Goal: Task Accomplishment & Management: Use online tool/utility

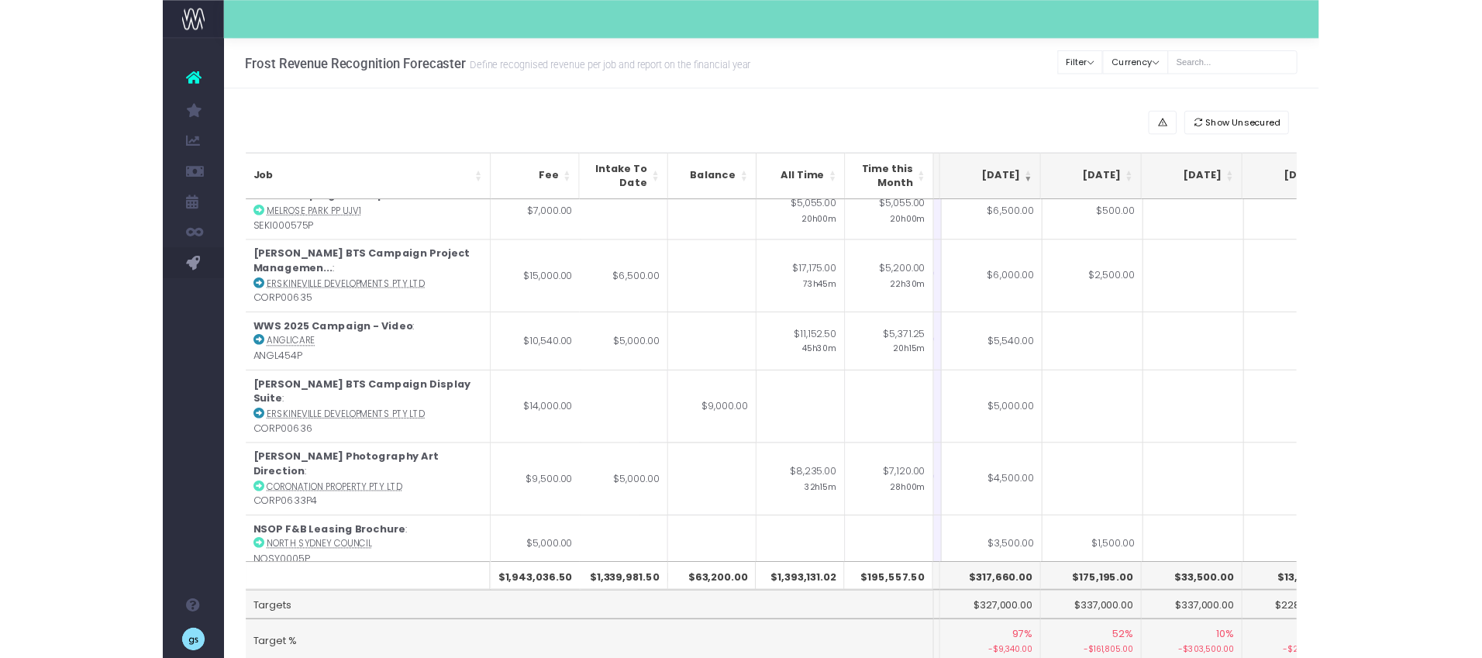
scroll to position [739, 301]
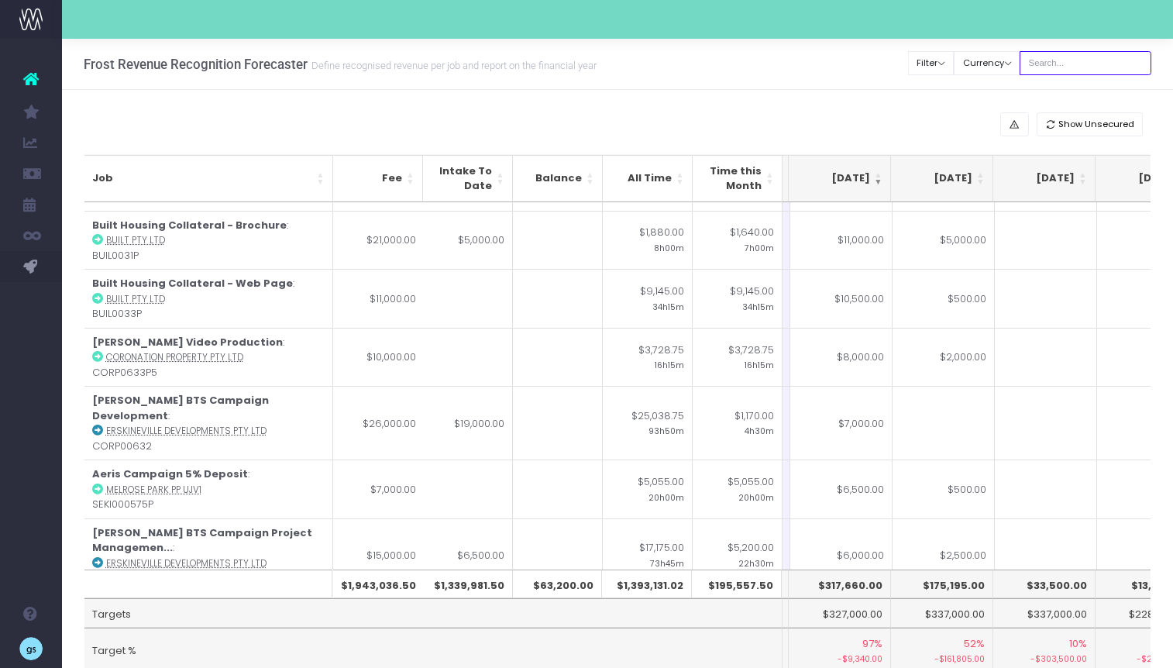
click at [1076, 61] on input "text" at bounding box center [1086, 63] width 132 height 24
click at [835, 105] on div "Show Unsecured Job Fee Intake To Date Balance All Time Time this Month [DATE] […" at bounding box center [617, 413] width 1111 height 646
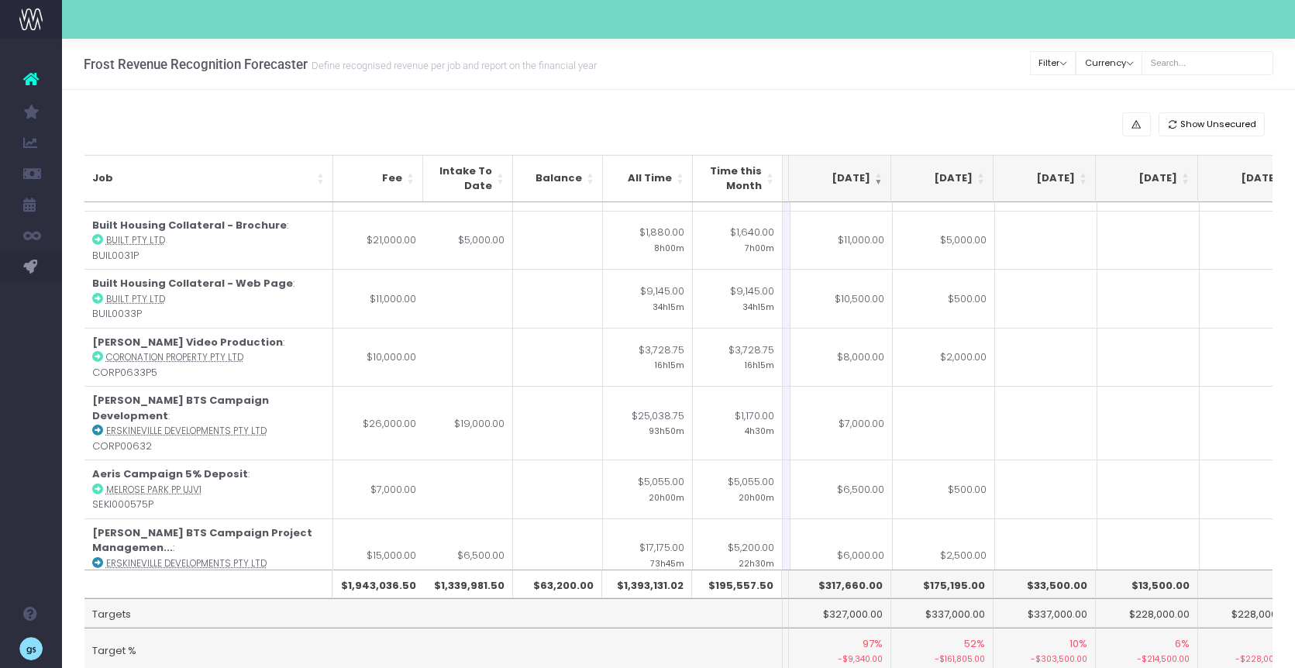
click at [473, 98] on div "Show Unsecured Job Fee Intake To Date Balance All Time Time this Month [DATE] […" at bounding box center [678, 413] width 1233 height 646
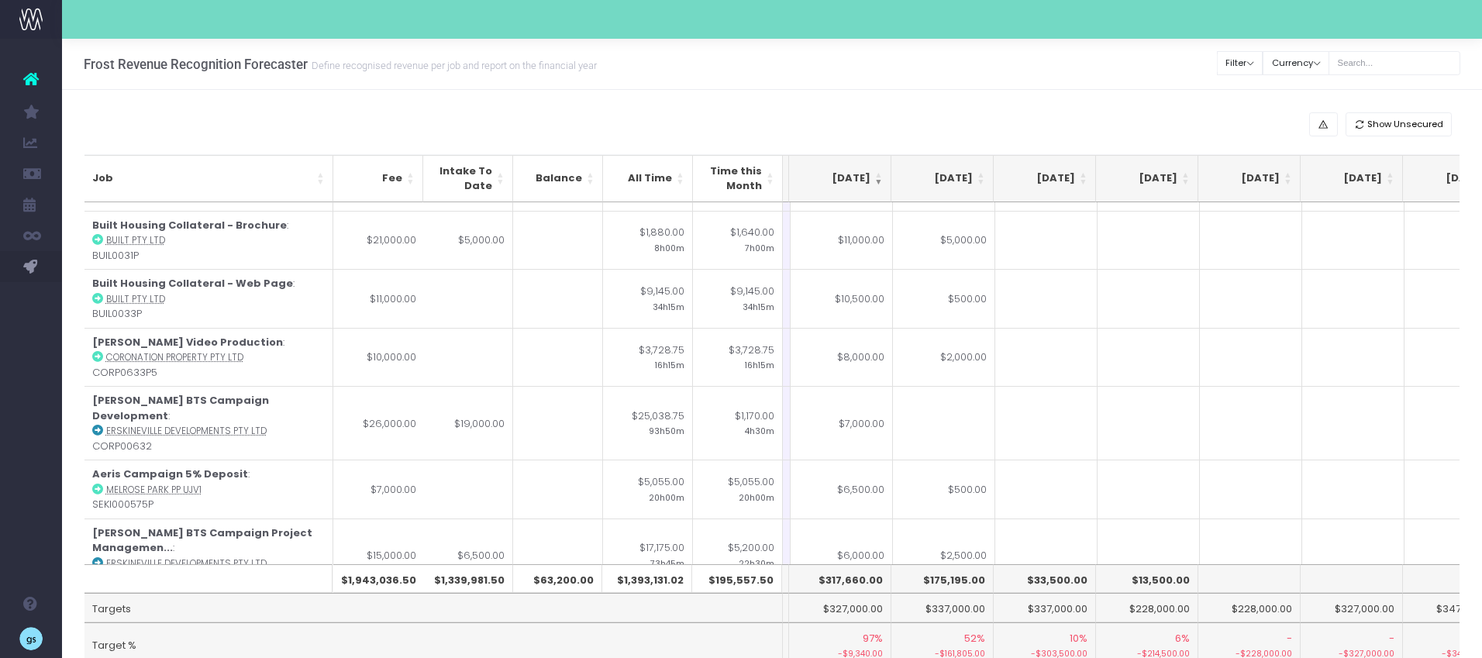
click at [1122, 157] on th "[DATE]" at bounding box center [1147, 178] width 102 height 47
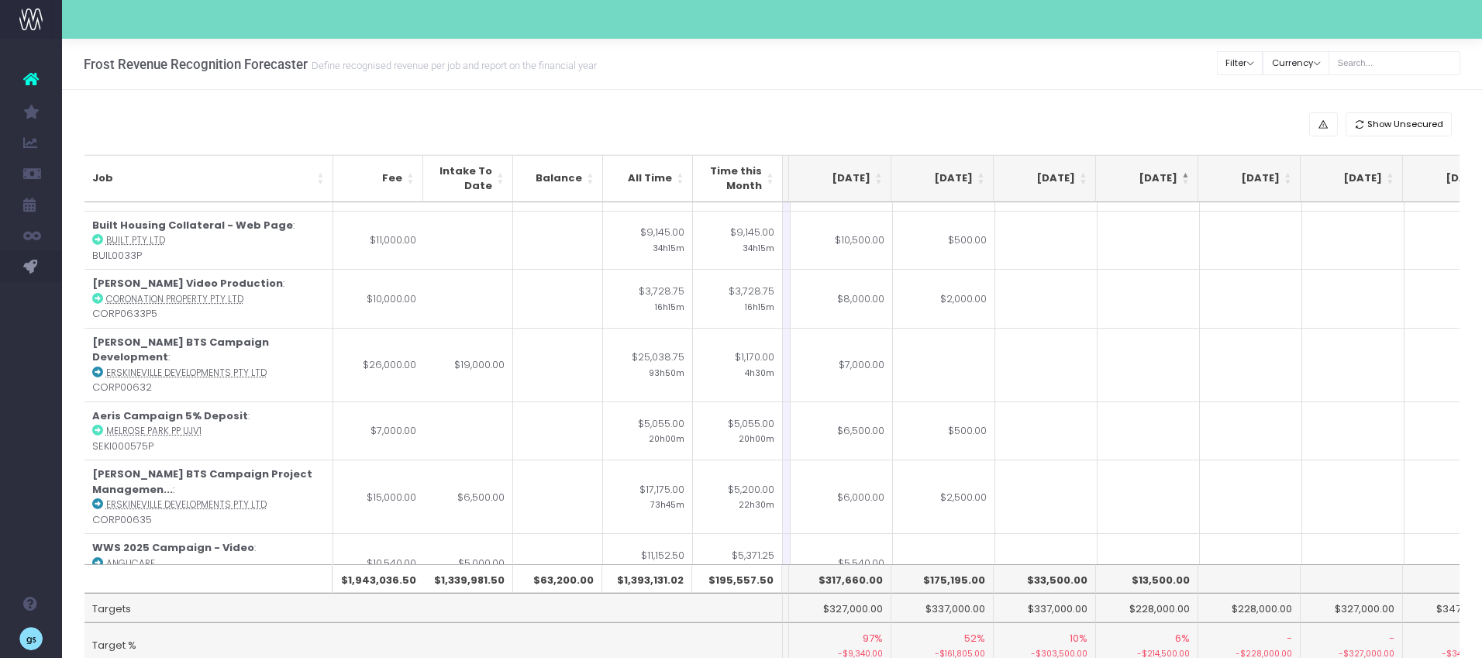
scroll to position [0, 301]
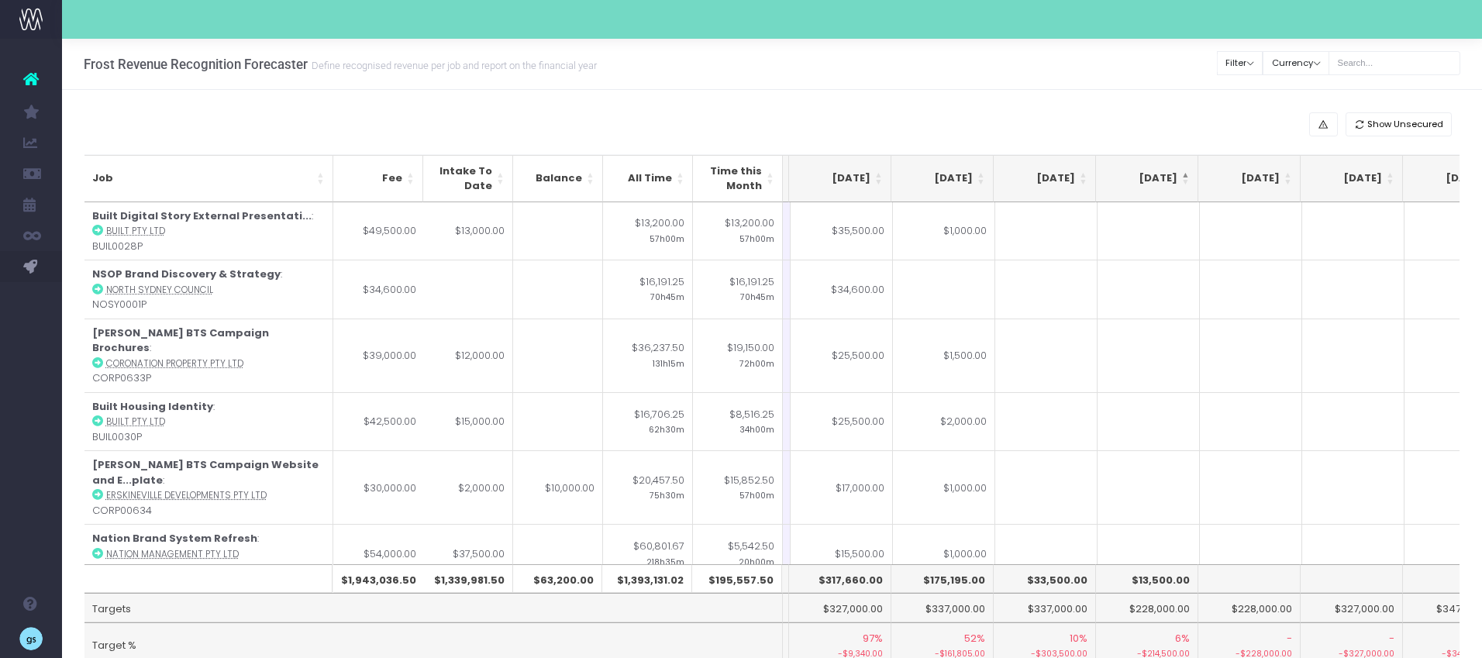
click at [876, 176] on th "[DATE]" at bounding box center [840, 178] width 102 height 47
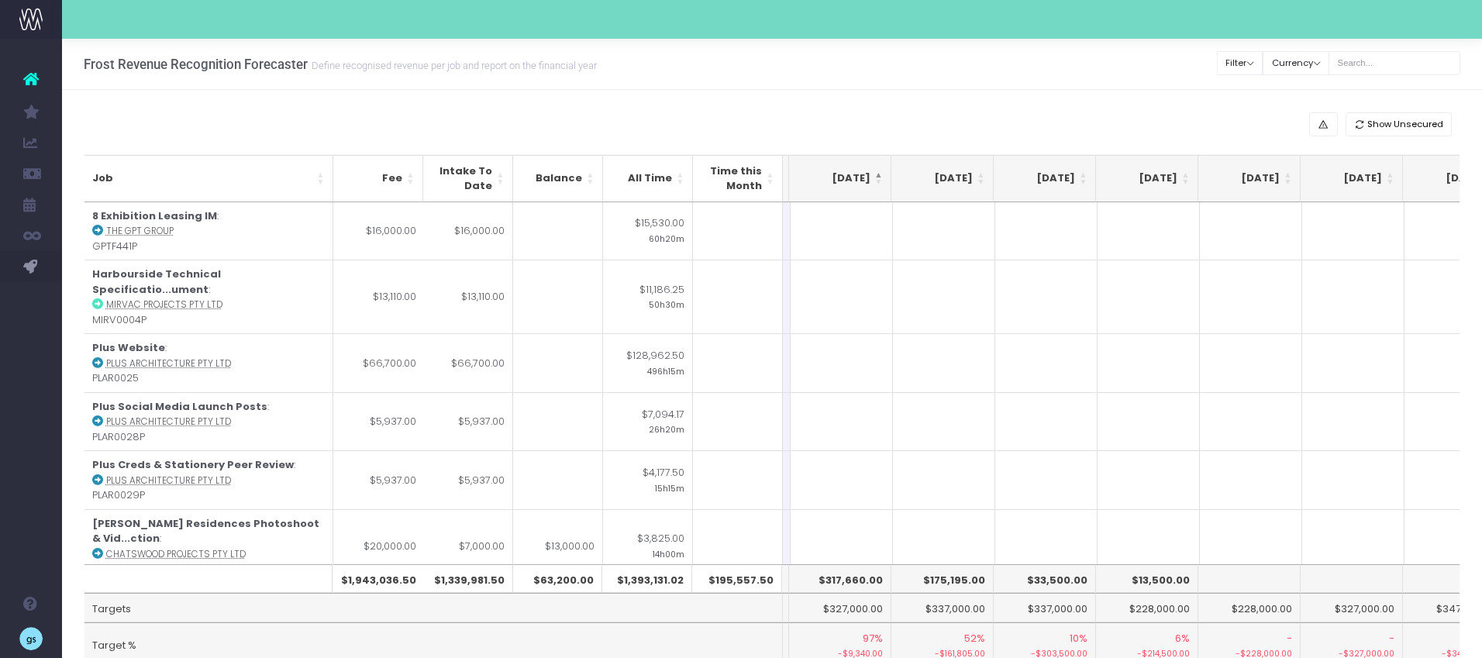
click at [876, 173] on th "[DATE]" at bounding box center [840, 178] width 102 height 47
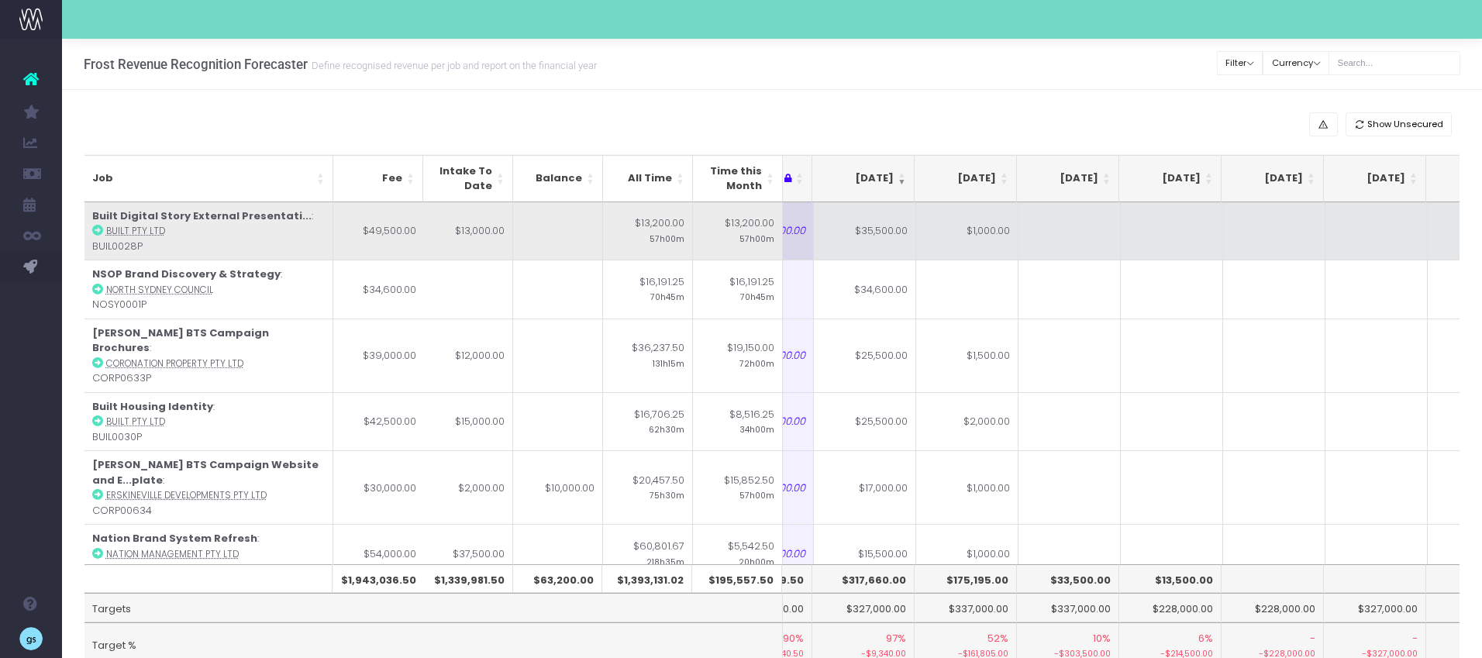
scroll to position [0, 281]
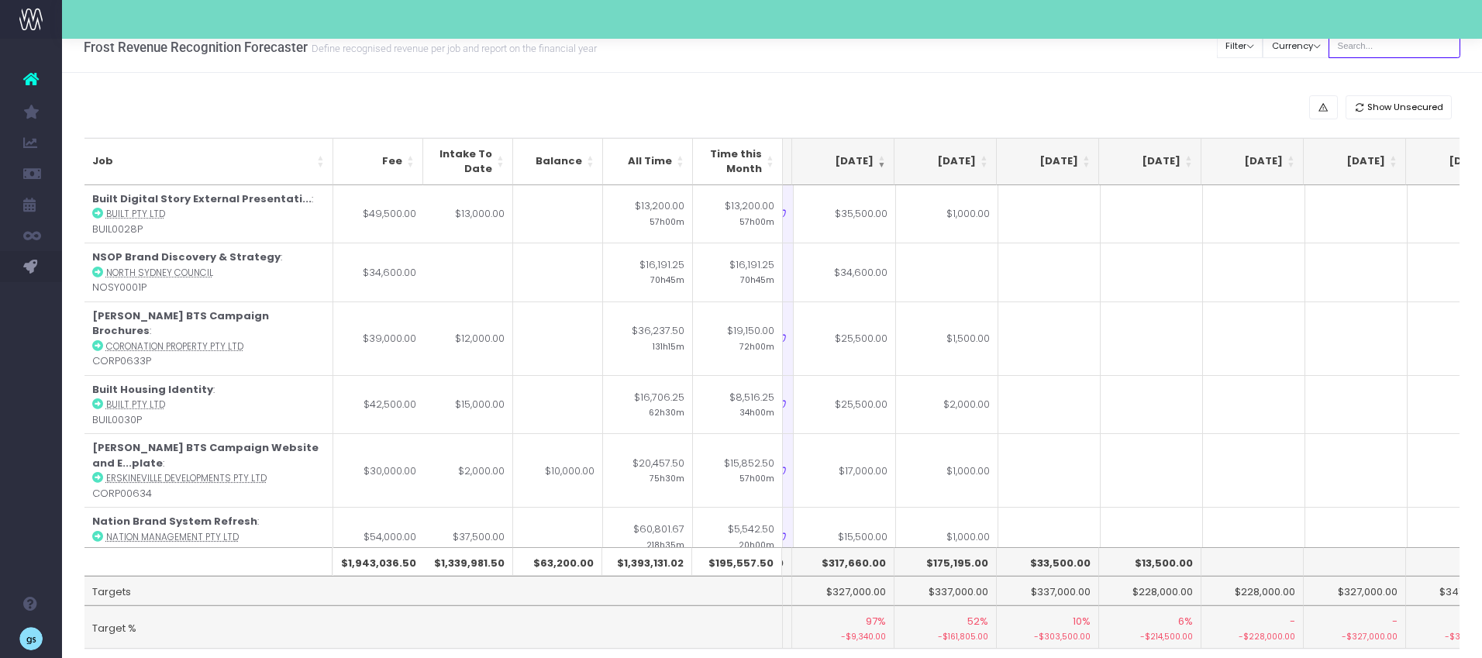
click at [1172, 50] on input "text" at bounding box center [1394, 46] width 132 height 24
click at [978, 113] on div "Show Unsecured" at bounding box center [772, 107] width 1376 height 24
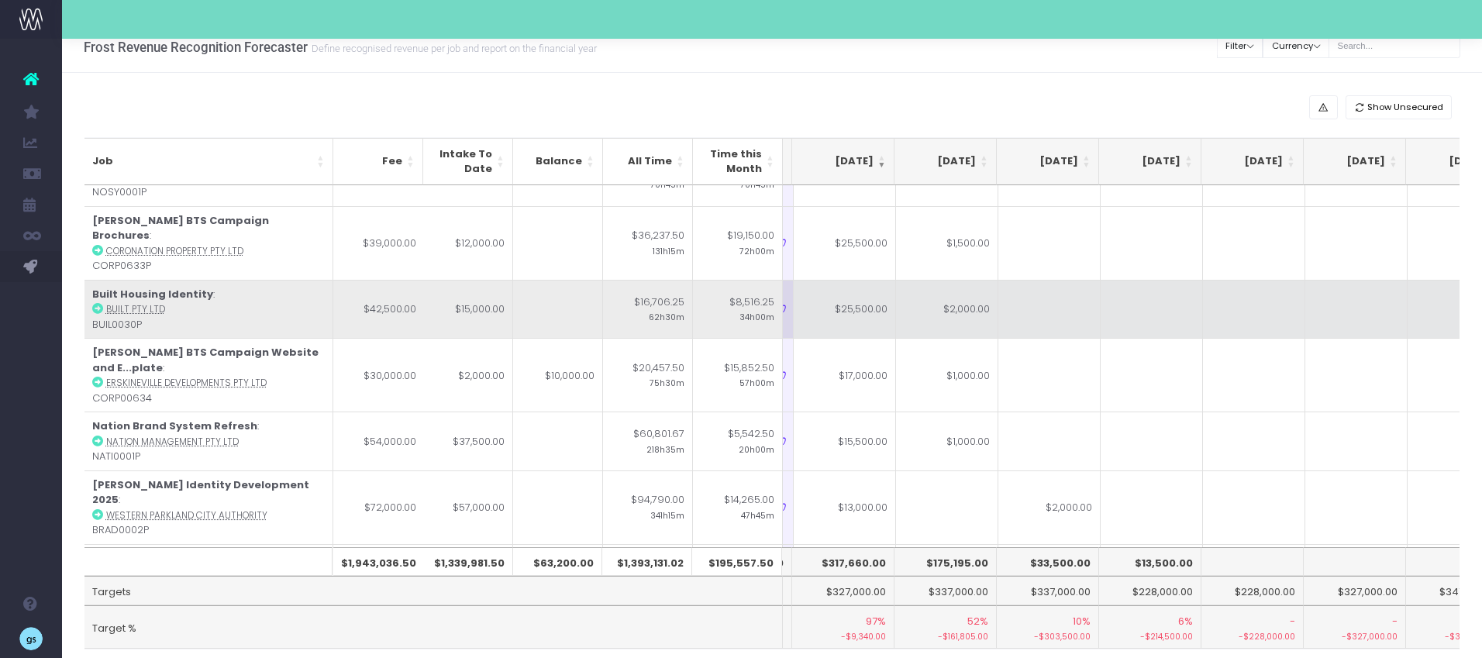
scroll to position [96, 298]
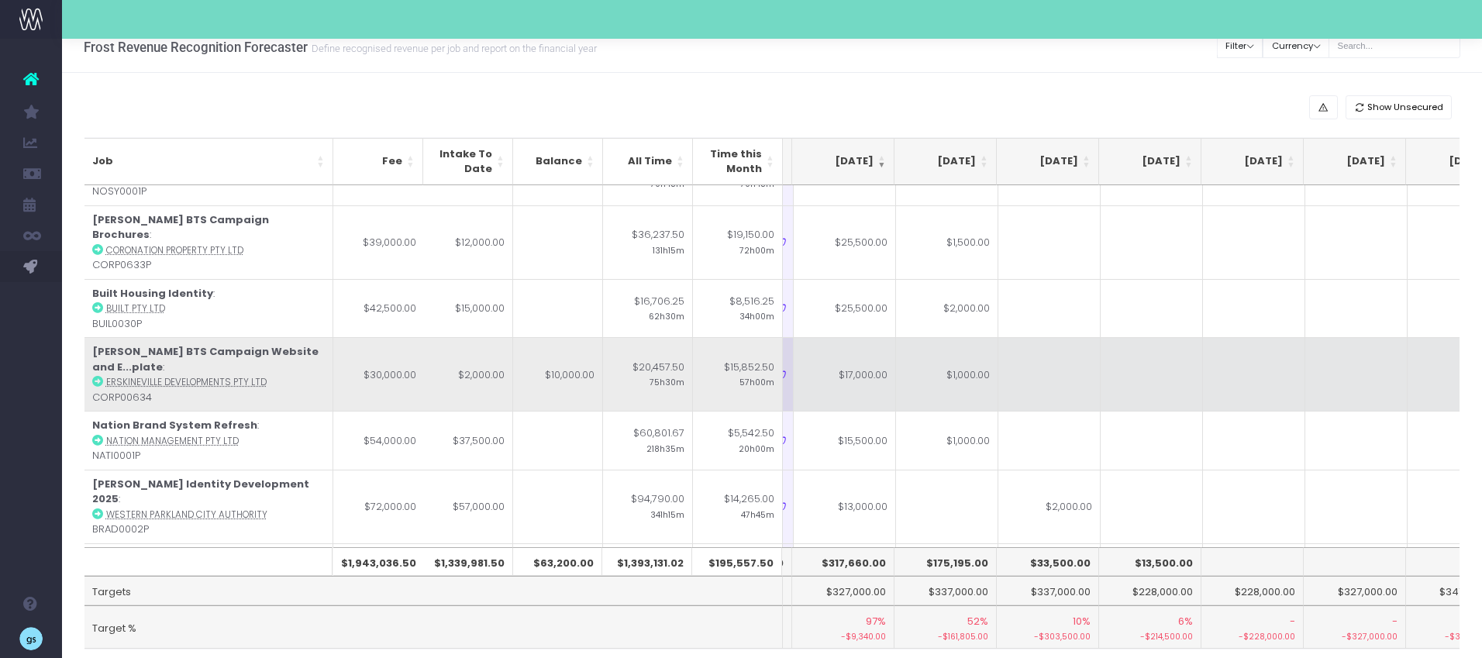
click at [980, 357] on td "$1,000.00" at bounding box center [947, 374] width 102 height 74
click at [872, 350] on td "$17,000.00" at bounding box center [845, 374] width 102 height 74
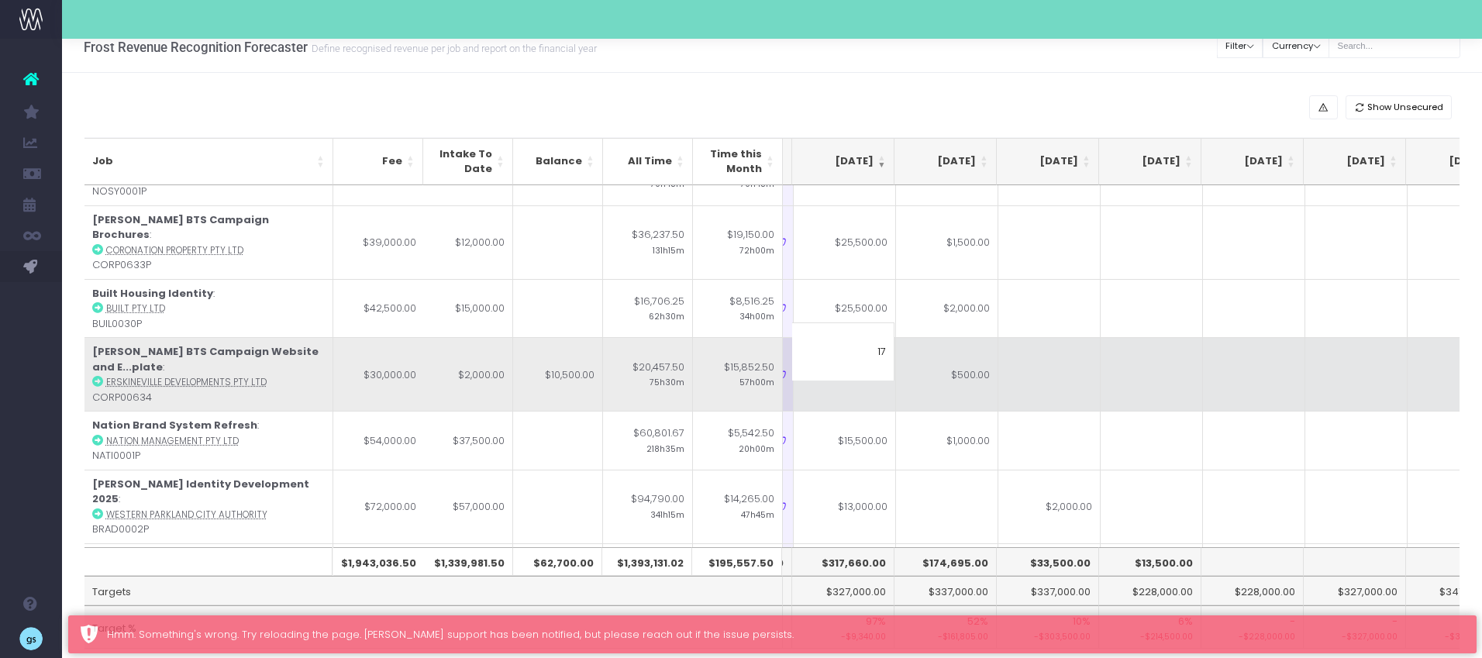
type input "174"
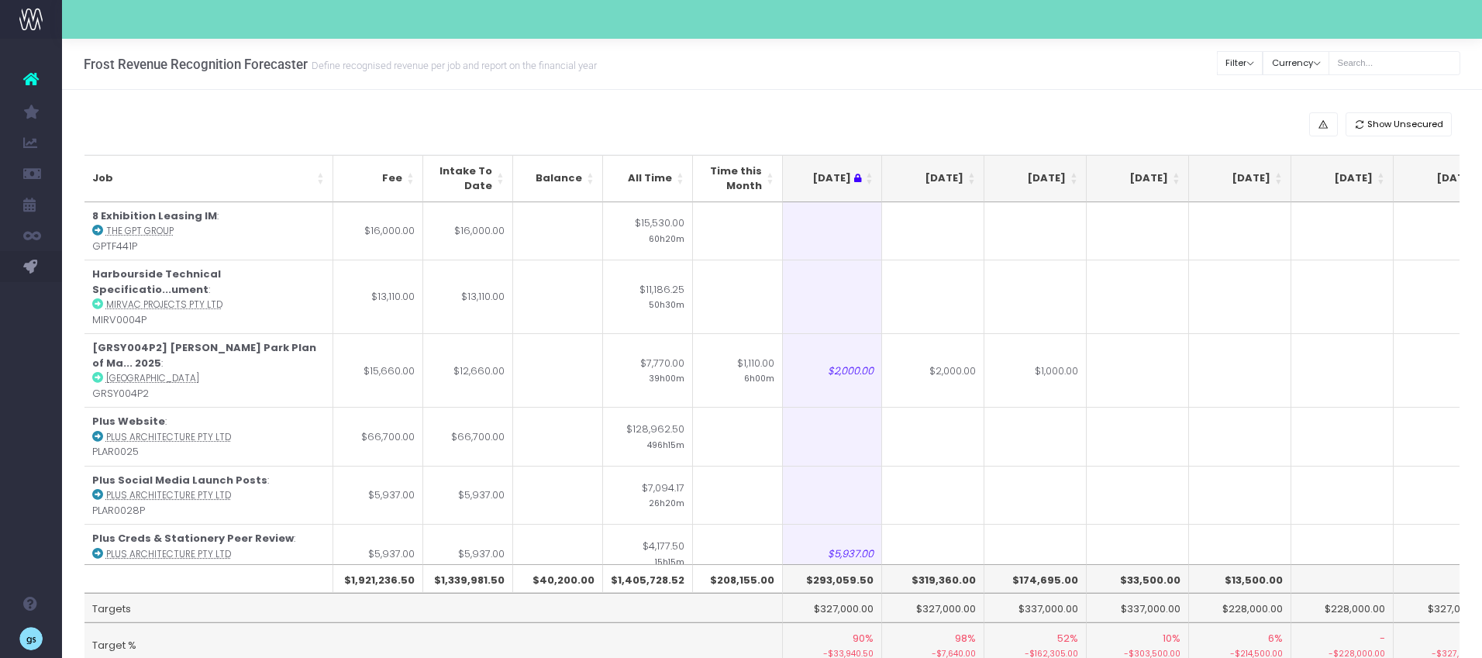
click at [968, 169] on th "[DATE]" at bounding box center [933, 178] width 102 height 47
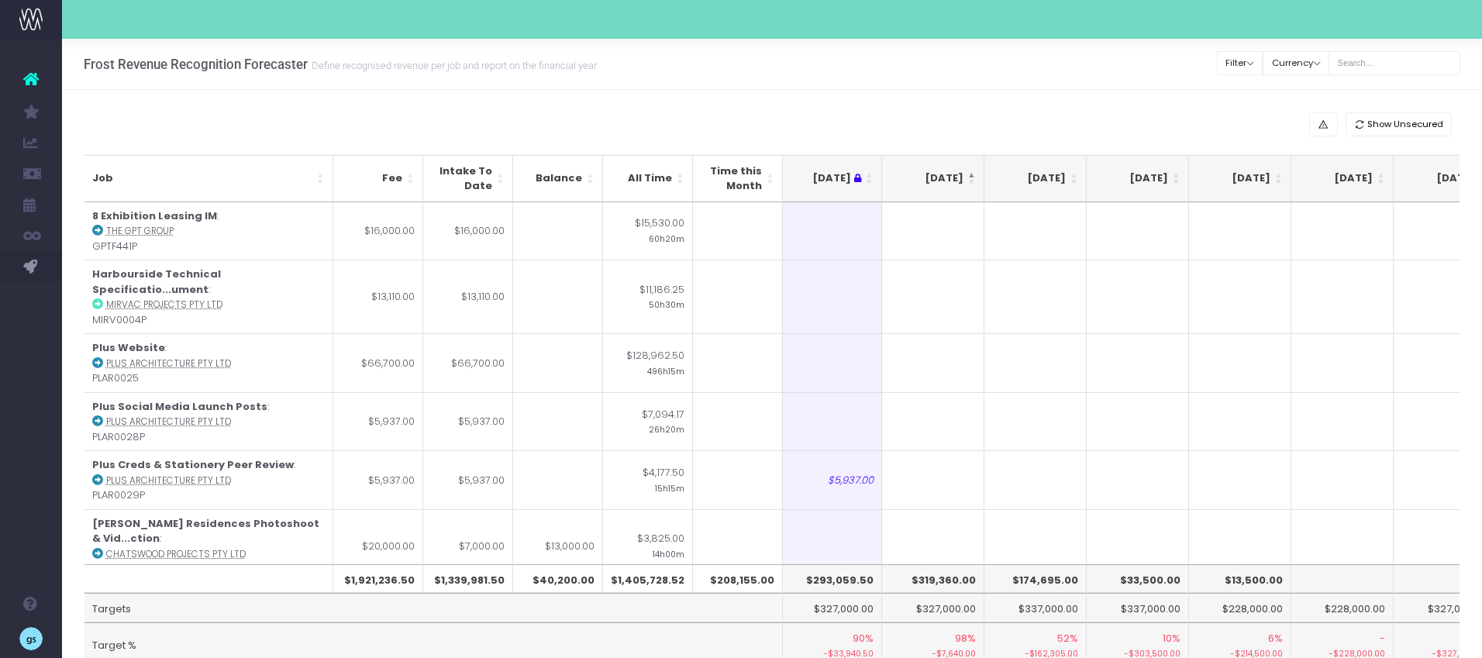
click at [970, 174] on th "[DATE]" at bounding box center [933, 178] width 102 height 47
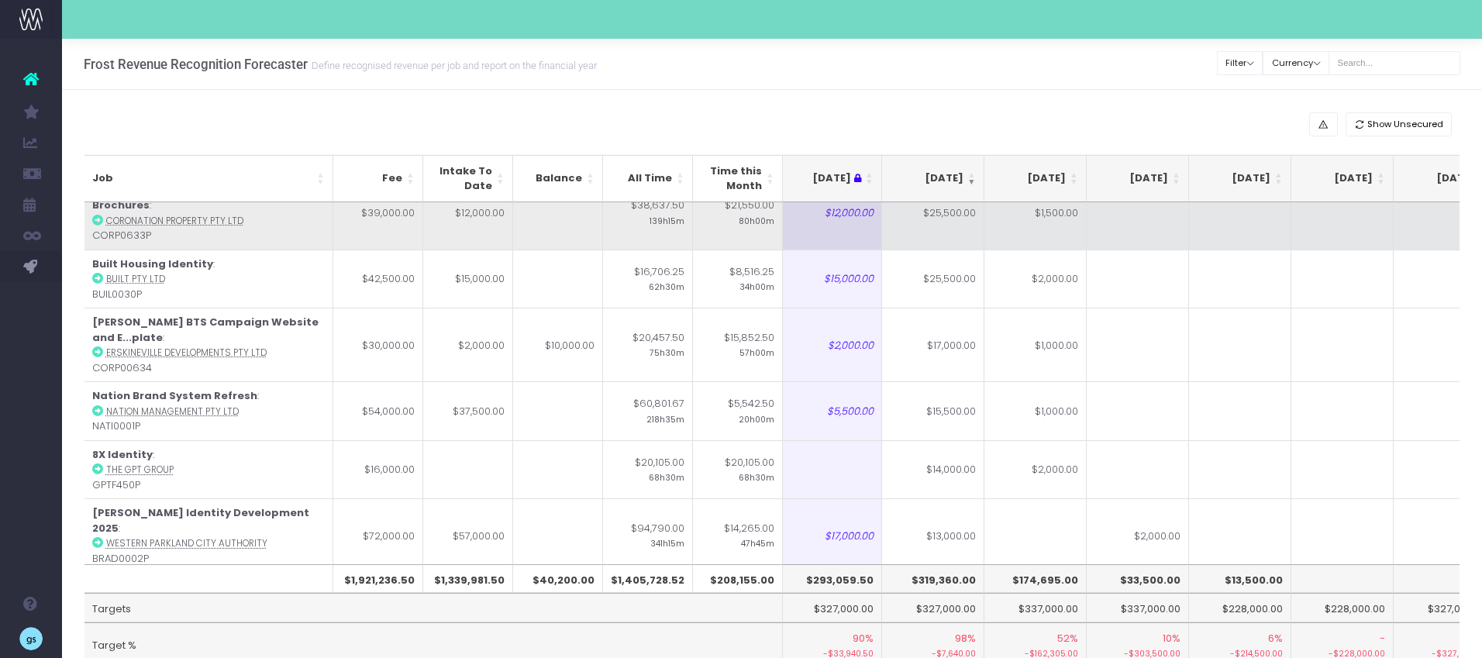
scroll to position [145, 208]
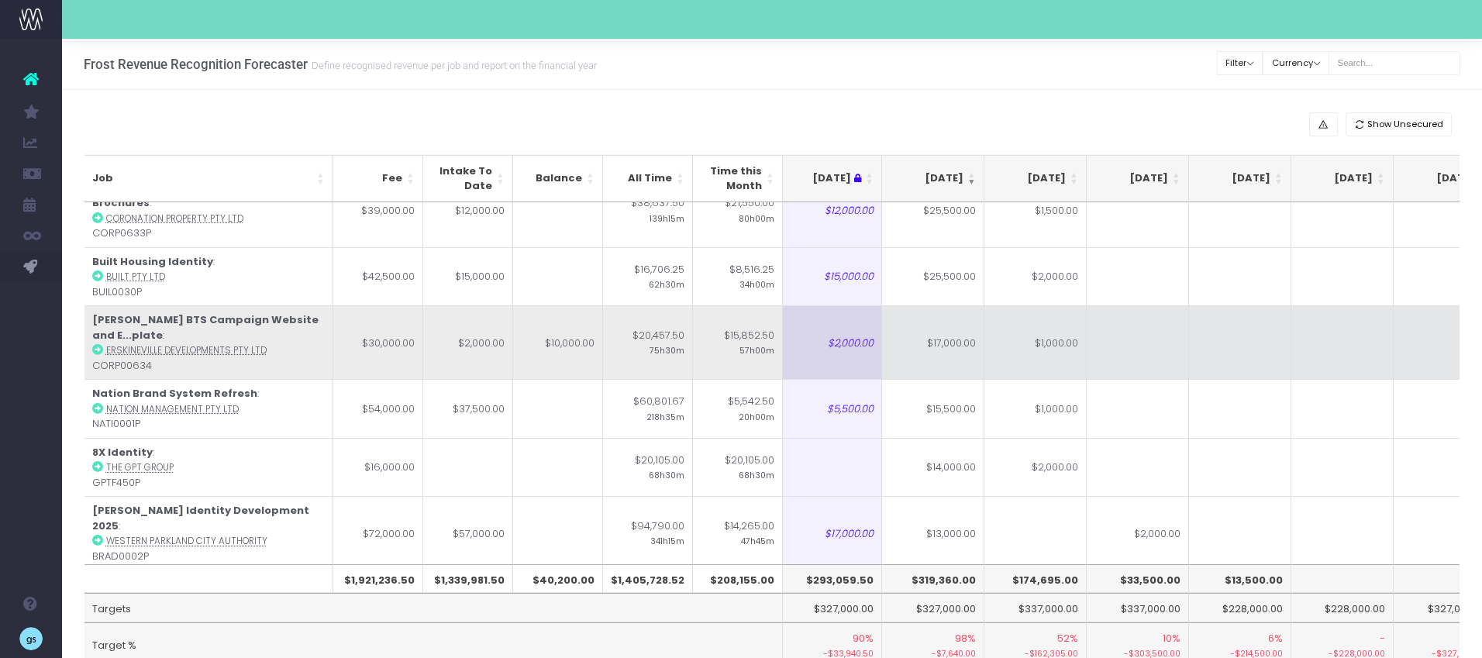
click at [950, 322] on td "$17,000.00" at bounding box center [933, 342] width 102 height 74
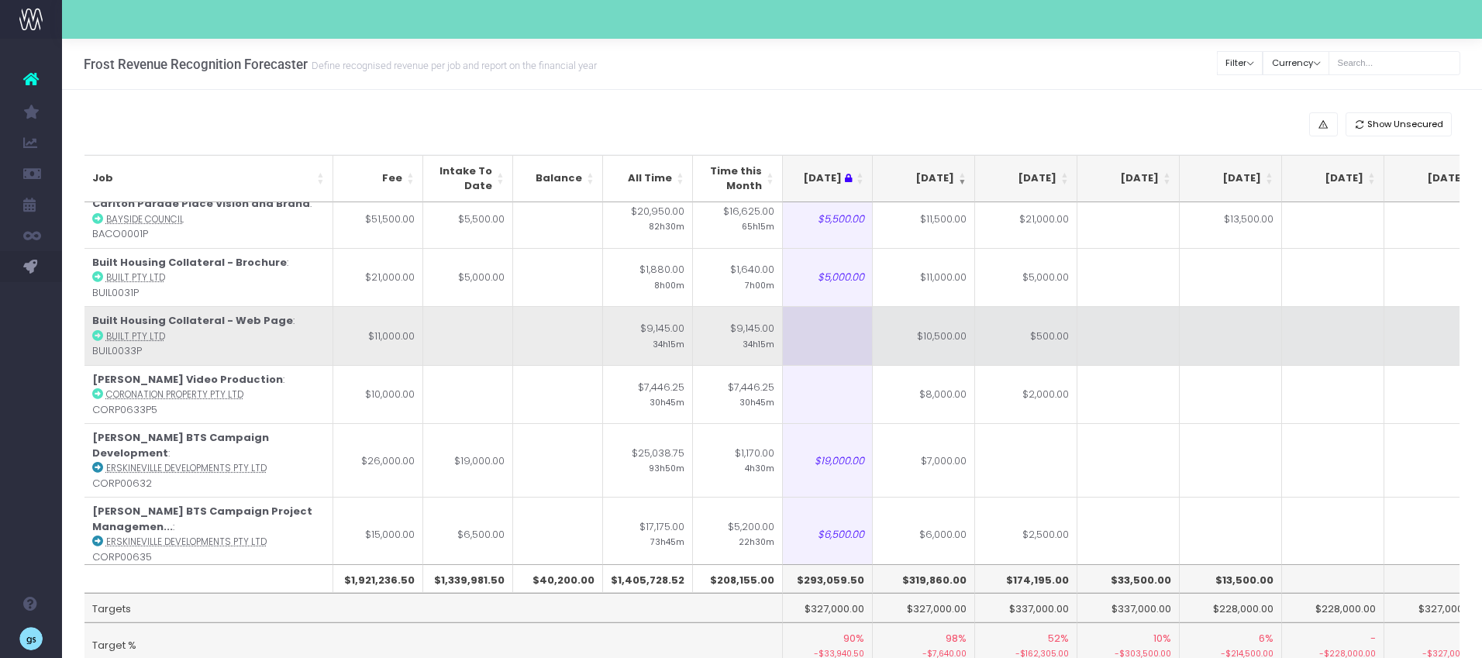
scroll to position [703, 218]
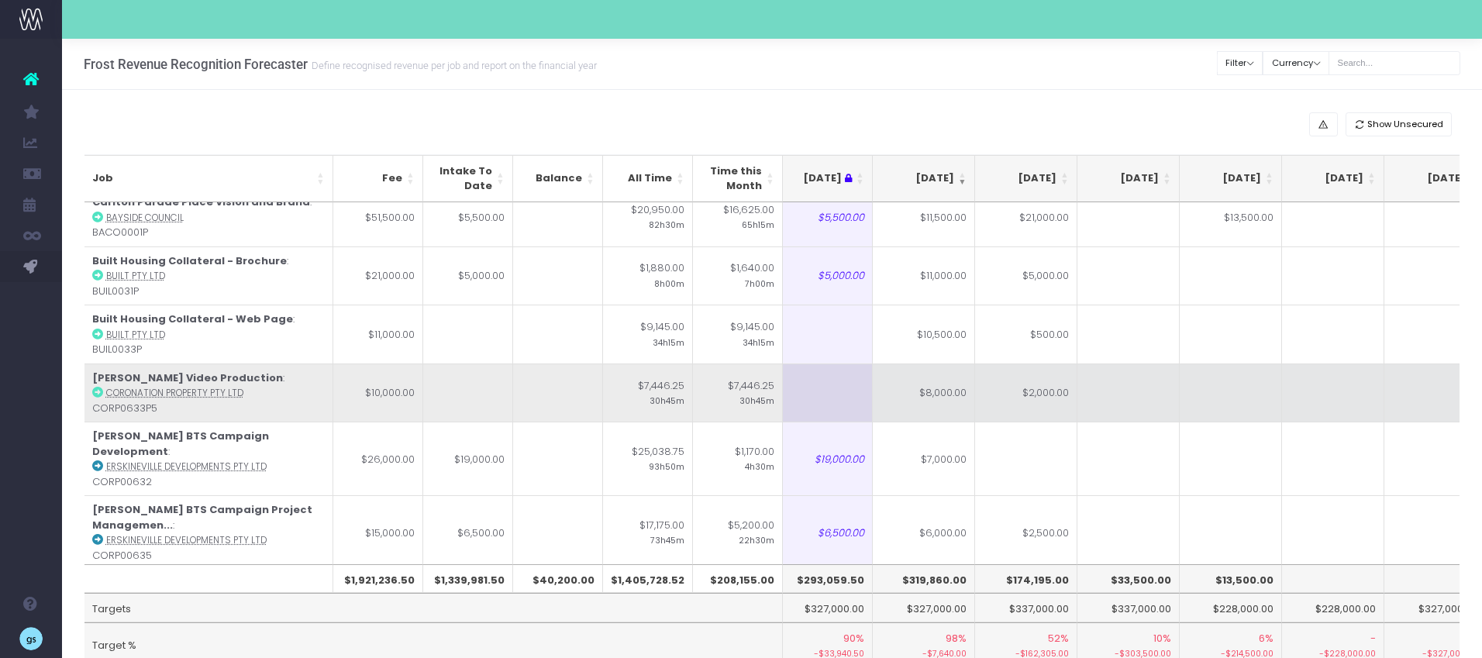
click at [1033, 363] on td "$2,000.00" at bounding box center [1026, 392] width 102 height 59
click at [907, 363] on td "$8,000.00" at bounding box center [924, 392] width 102 height 59
type input "9000"
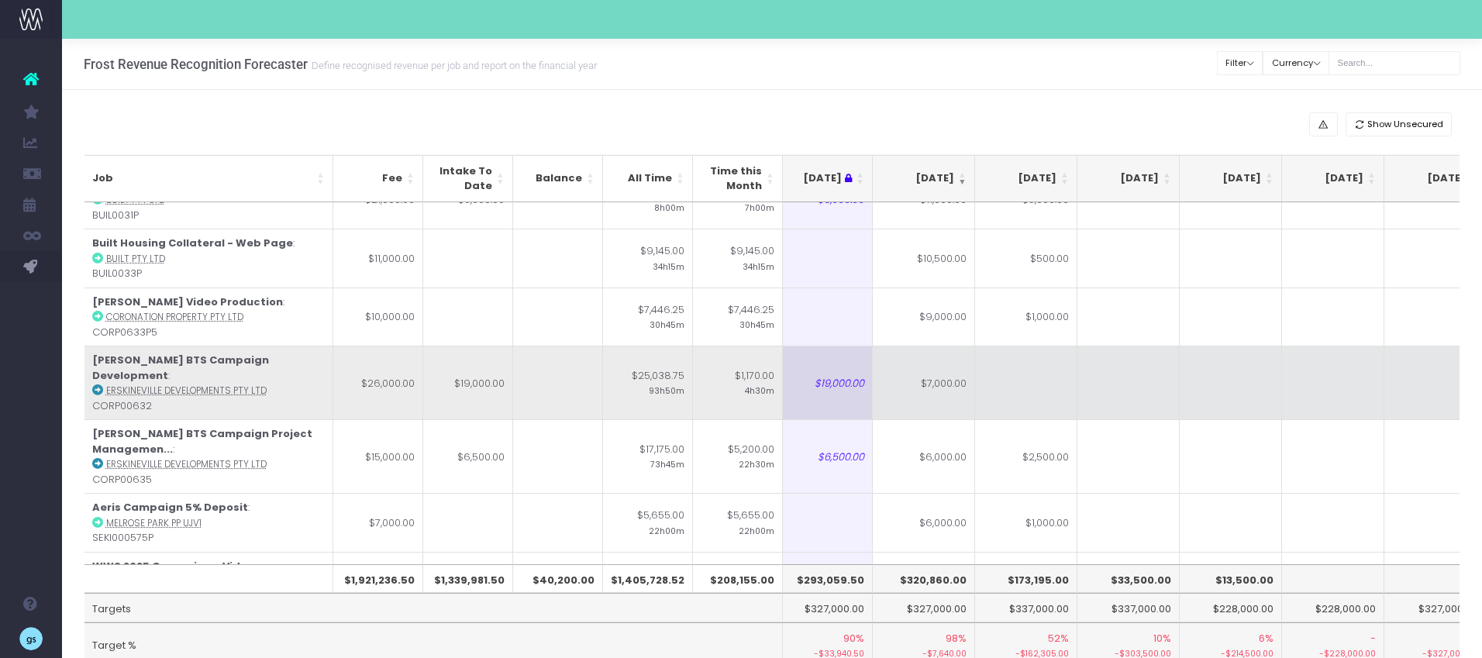
scroll to position [781, 218]
click at [1007, 343] on td at bounding box center [1026, 380] width 102 height 74
click at [928, 343] on td "$7,000.00" at bounding box center [924, 380] width 102 height 74
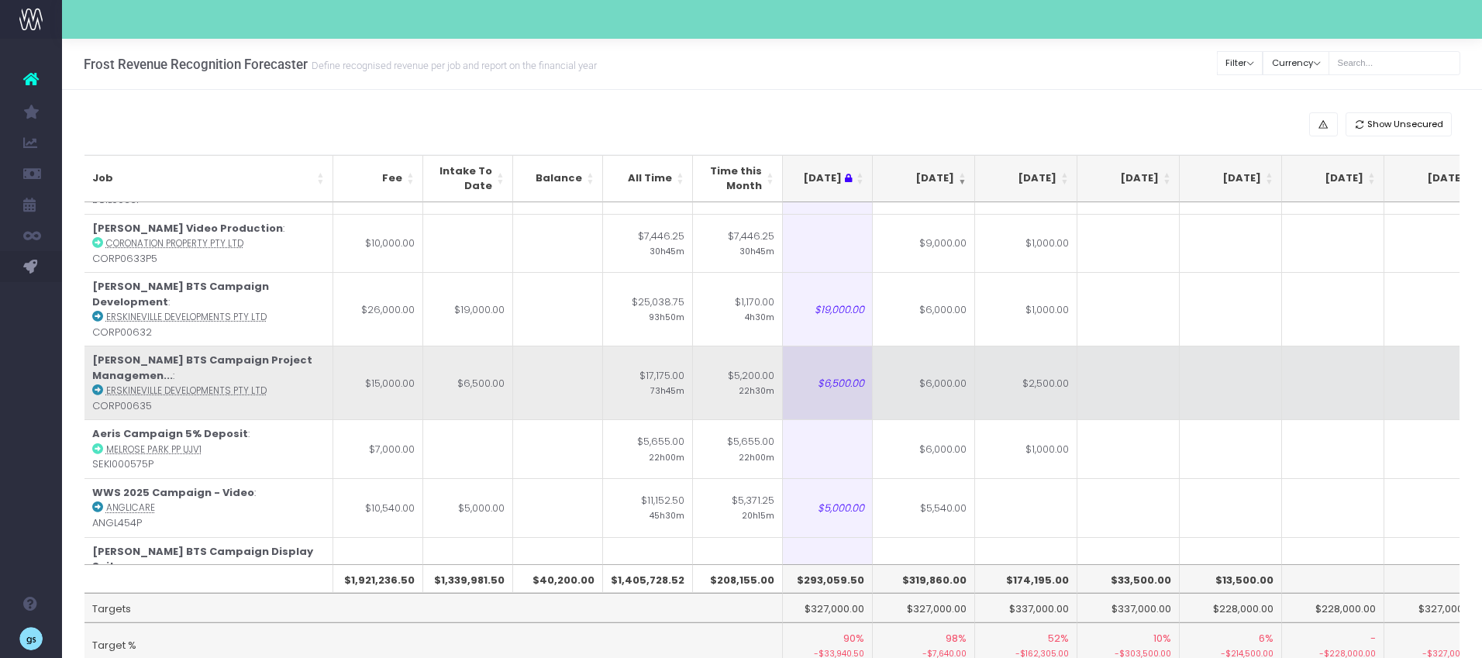
scroll to position [856, 218]
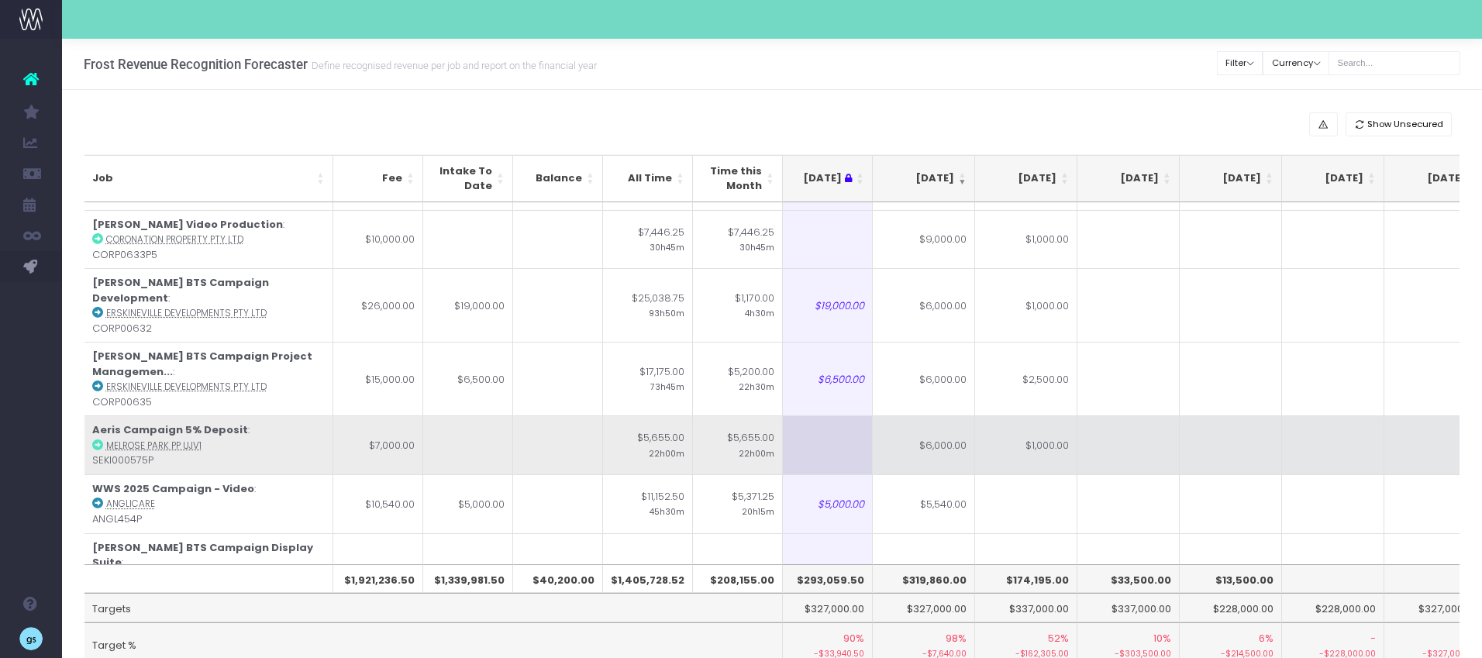
click at [97, 439] on icon at bounding box center [97, 444] width 11 height 11
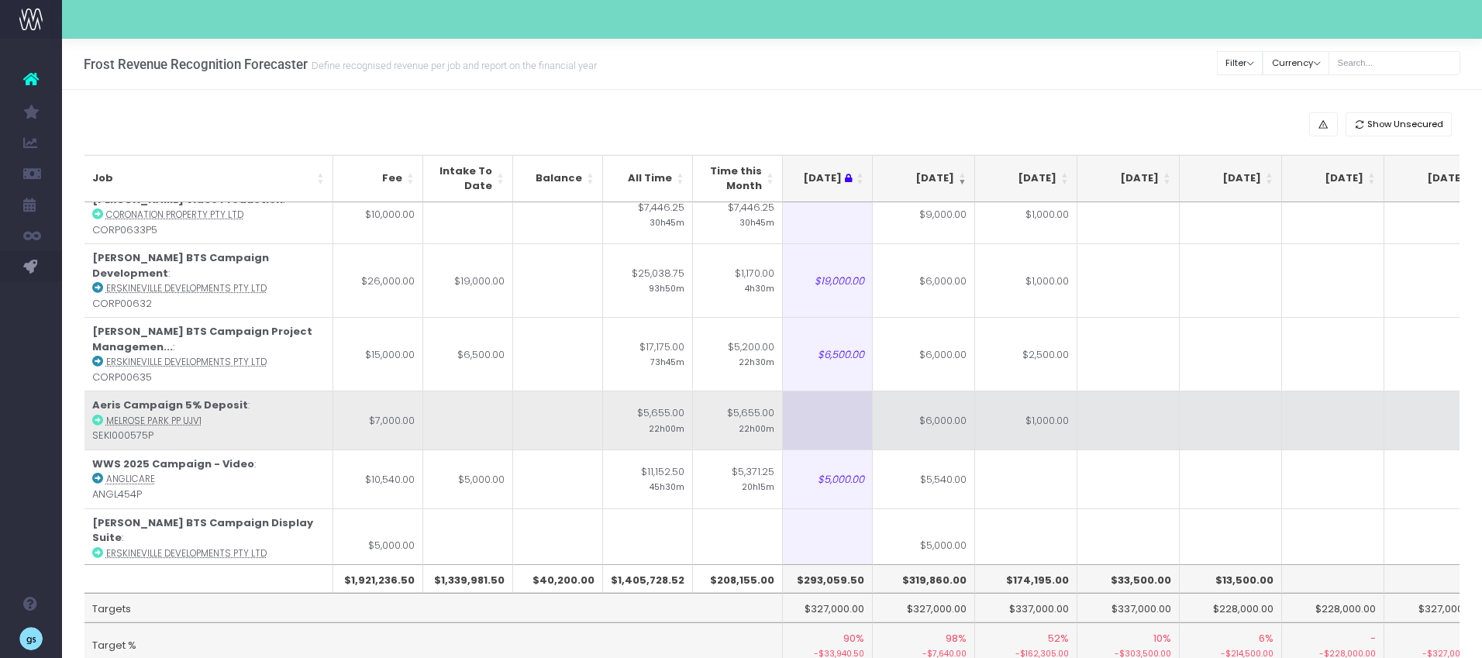
scroll to position [878, 218]
click at [945, 394] on td "$6,000.00" at bounding box center [924, 423] width 102 height 59
type input "$6,000.00"
click at [1124, 394] on td at bounding box center [1128, 423] width 102 height 59
click at [1248, 394] on td at bounding box center [1230, 423] width 102 height 59
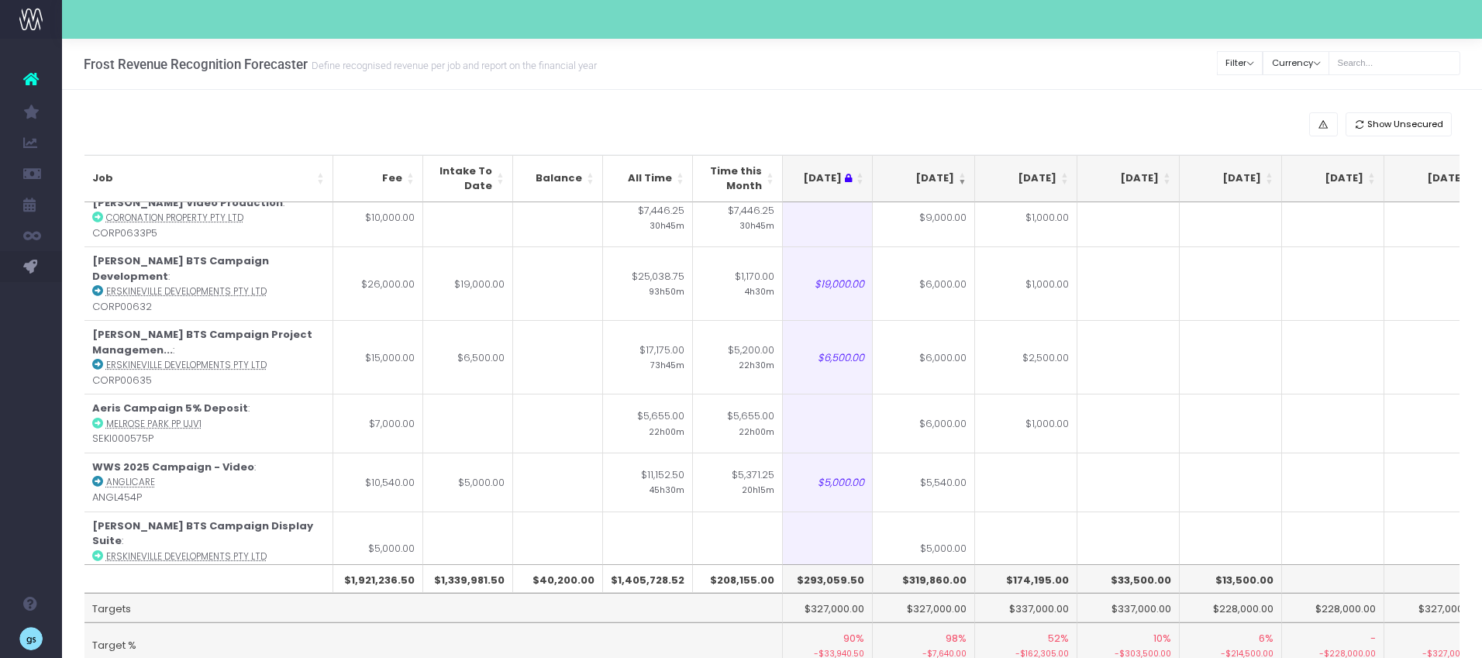
click at [1147, 53] on div "Frost Revenue Recognition Forecaster Define recognised revenue per job and repo…" at bounding box center [772, 64] width 1420 height 51
click at [1100, 103] on div "Show Unsecured Job Fee Intake To Date Balance All Time Time this Month Jun 25 J…" at bounding box center [772, 410] width 1420 height 640
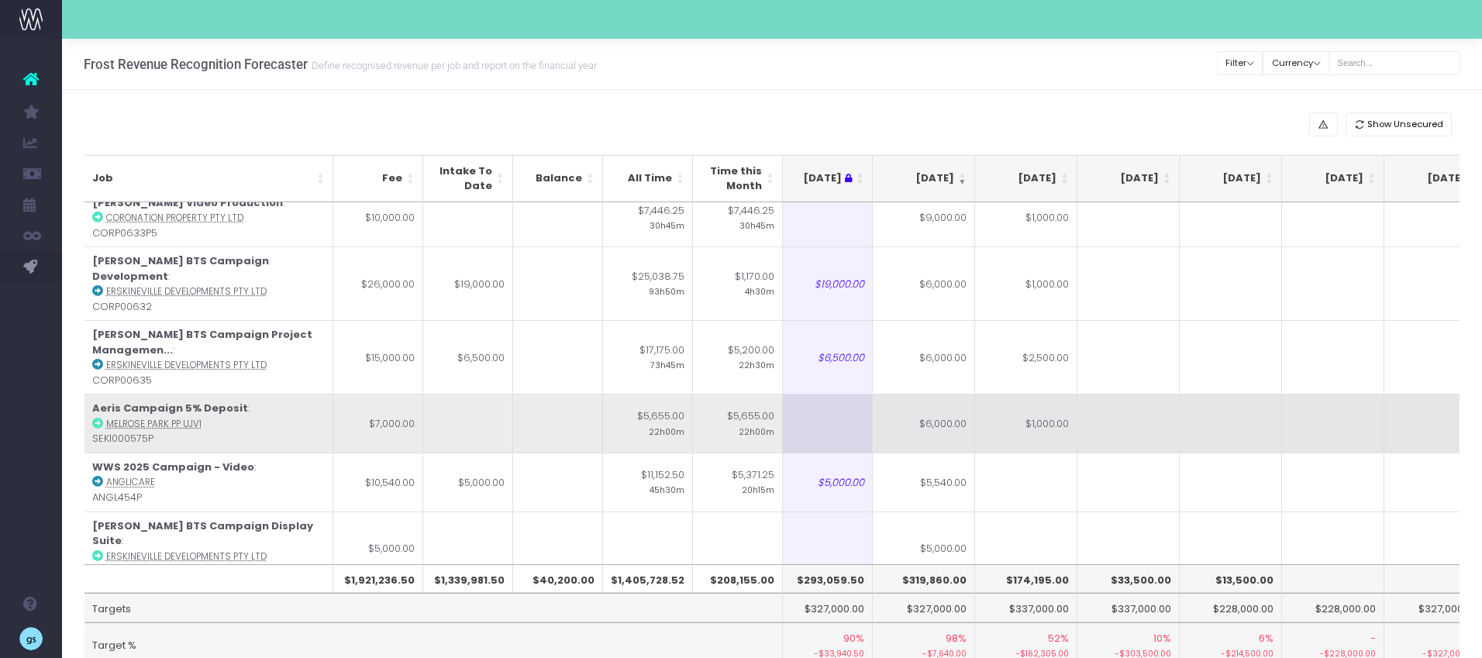
click at [952, 394] on td "$6,000.00" at bounding box center [924, 423] width 102 height 59
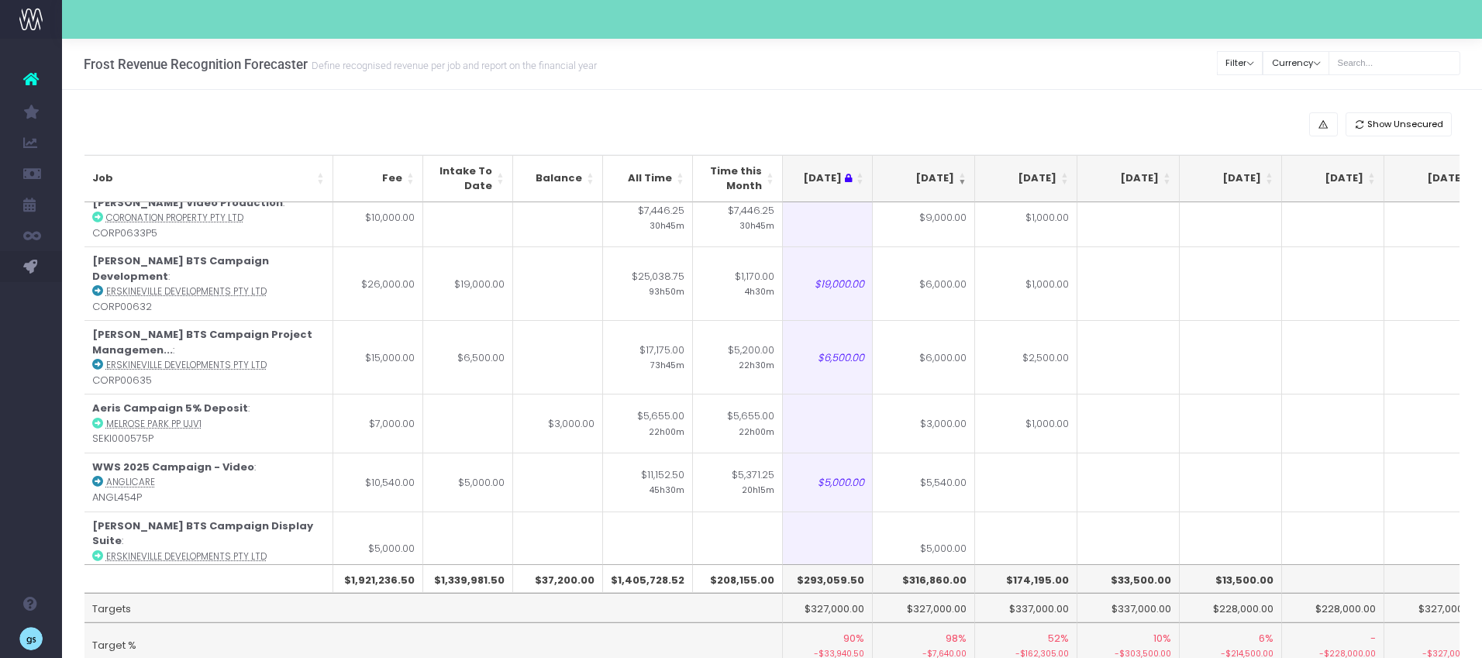
type input "2"
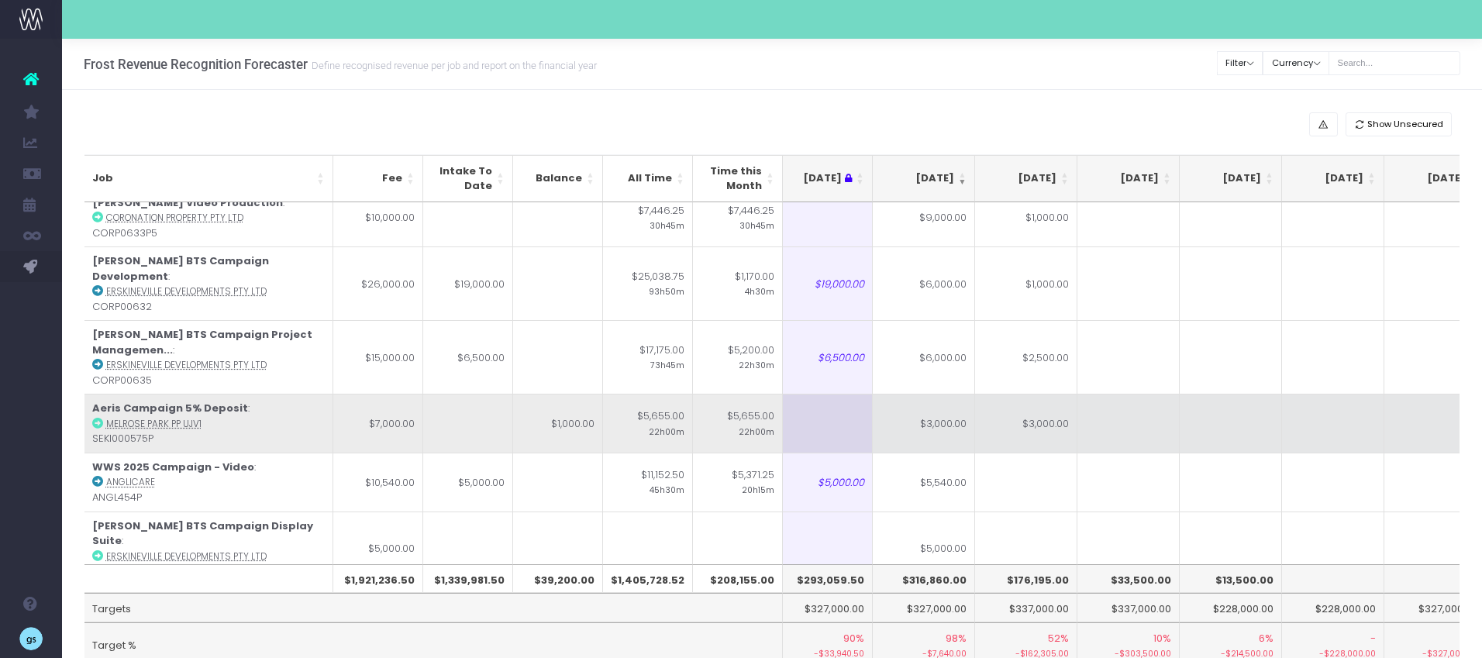
click at [933, 394] on td "$3,000.00" at bounding box center [924, 423] width 102 height 59
type input "4000"
click at [1148, 394] on td at bounding box center [1128, 423] width 102 height 59
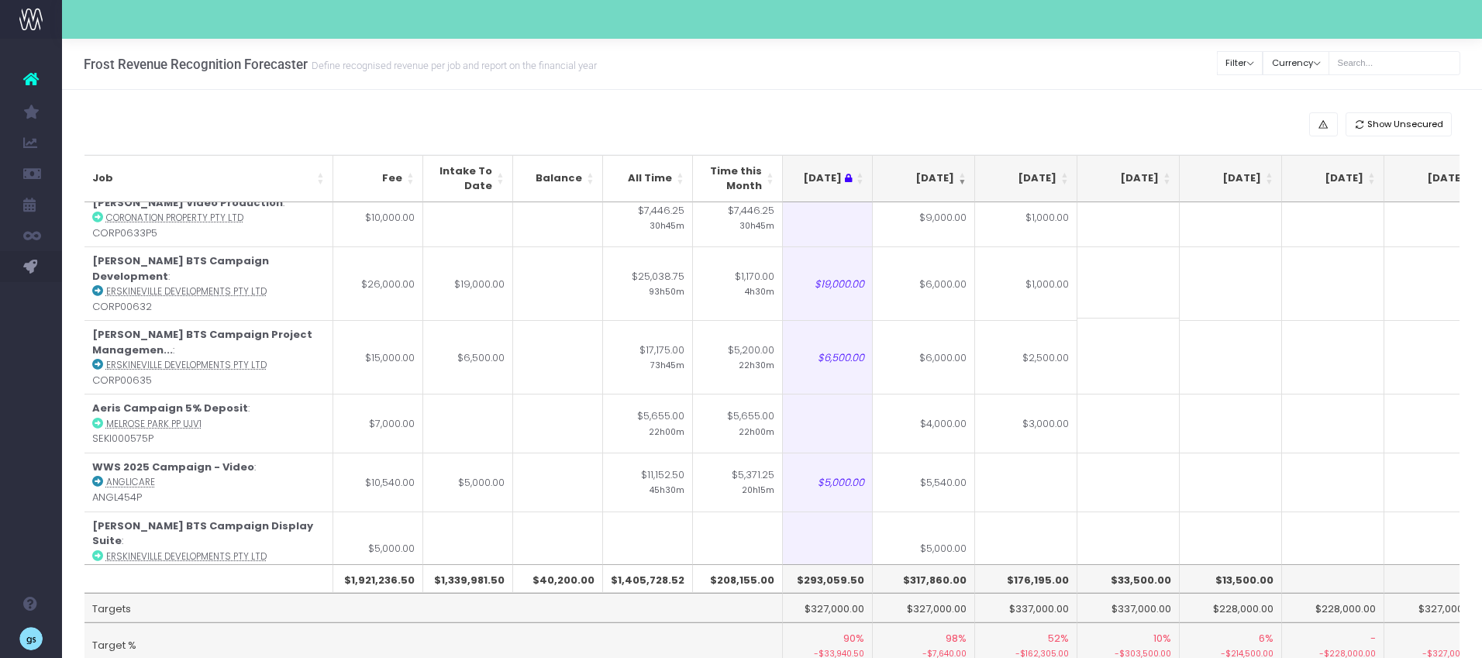
click at [1144, 106] on div "Show Unsecured Job Fee Intake To Date Balance All Time Time this Month Jun 25 J…" at bounding box center [772, 410] width 1420 height 640
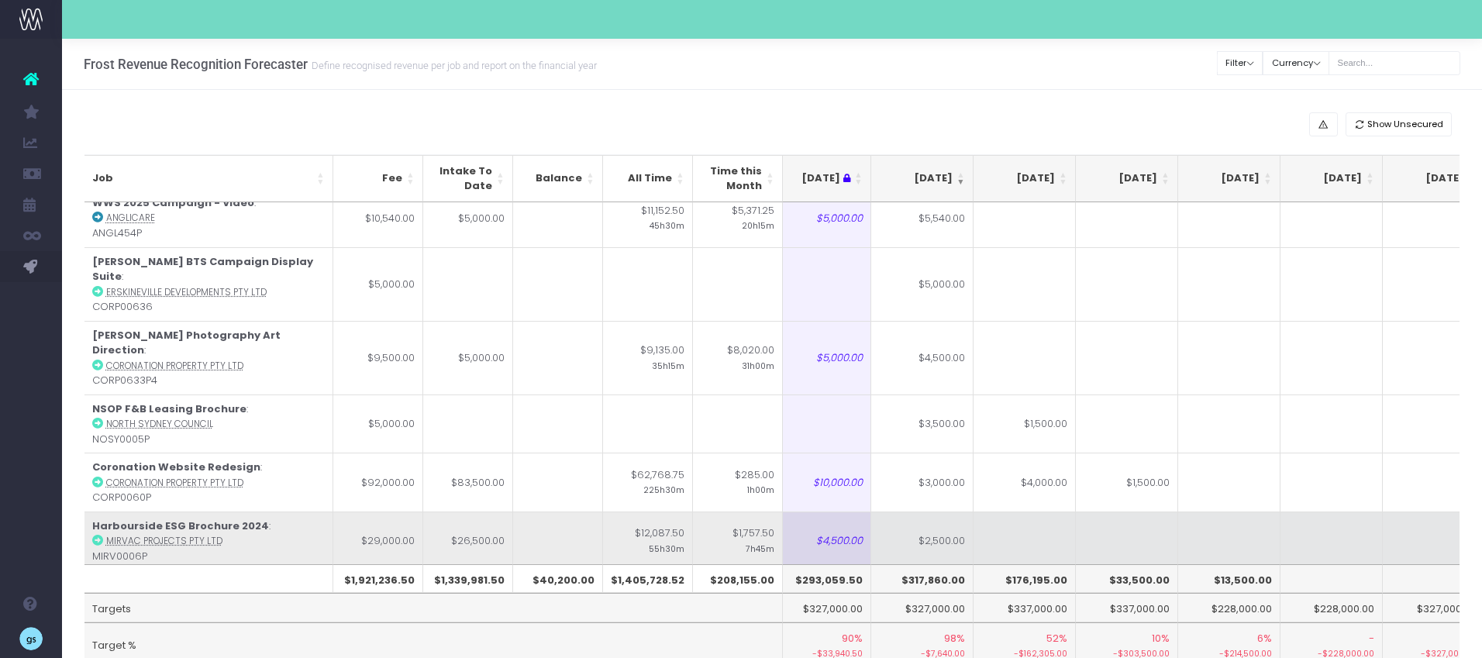
scroll to position [1141, 219]
click at [953, 513] on td "$2,500.00" at bounding box center [922, 542] width 102 height 59
type input "500"
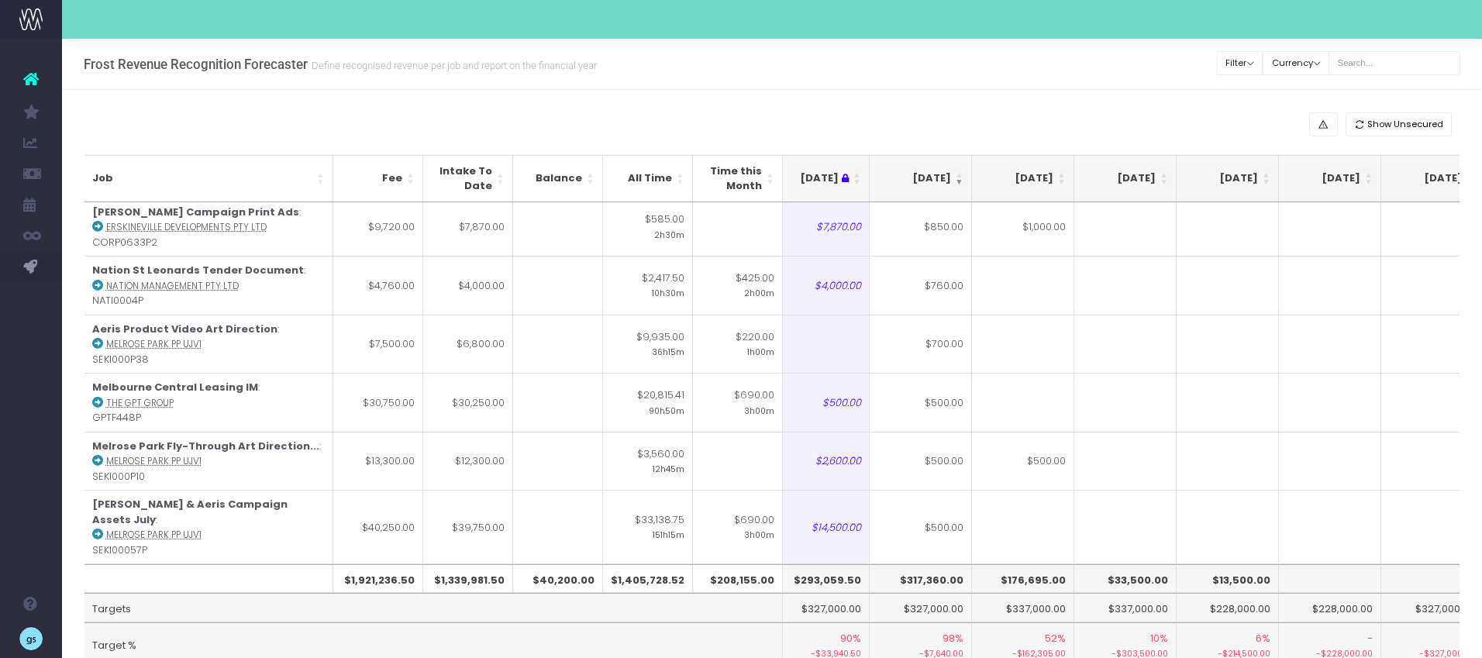
scroll to position [2045, 221]
click at [873, 108] on div "Show Unsecured Job Fee Intake To Date Balance All Time Time this Month Jun 25 J…" at bounding box center [772, 410] width 1420 height 640
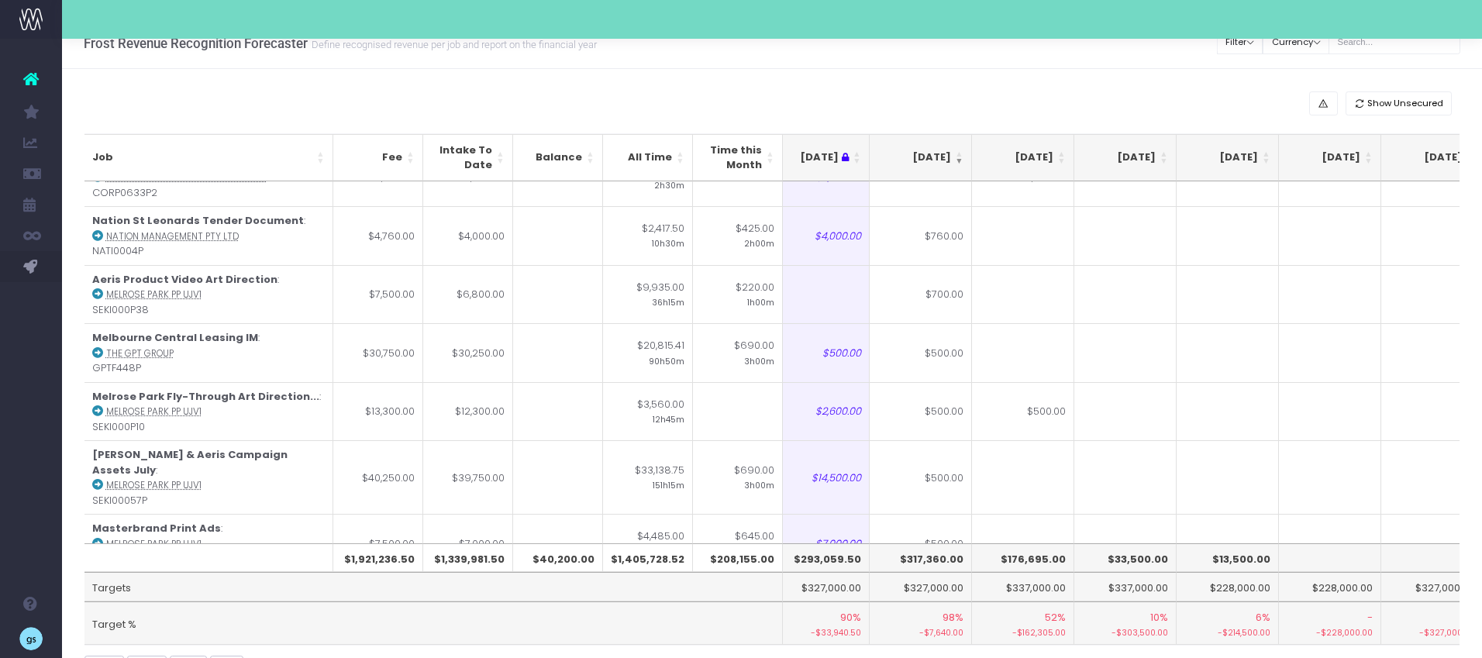
scroll to position [0, 0]
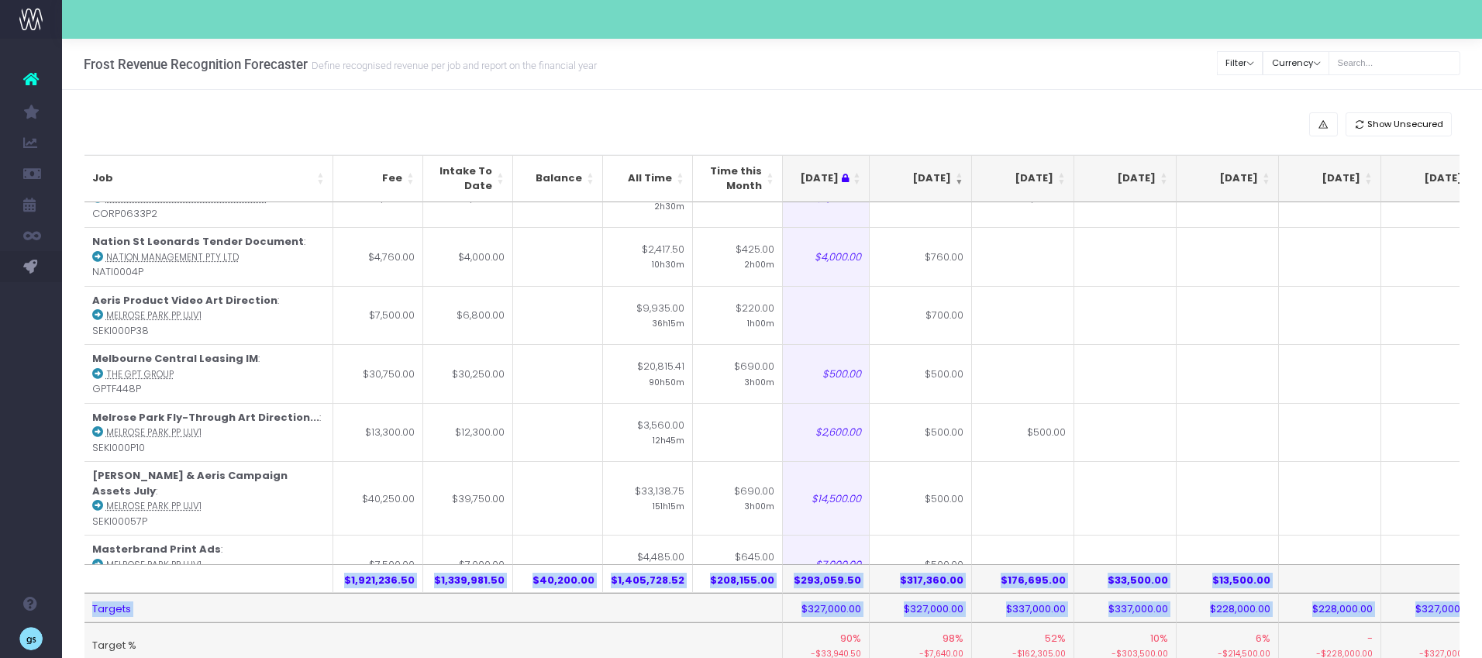
drag, startPoint x: 169, startPoint y: 622, endPoint x: 169, endPoint y: 451, distance: 171.3
click at [169, 451] on div "Job Fee Intake To Date Balance All Time Time this Month Jun 25 Jul 25 Aug 25 Se…" at bounding box center [772, 410] width 1376 height 512
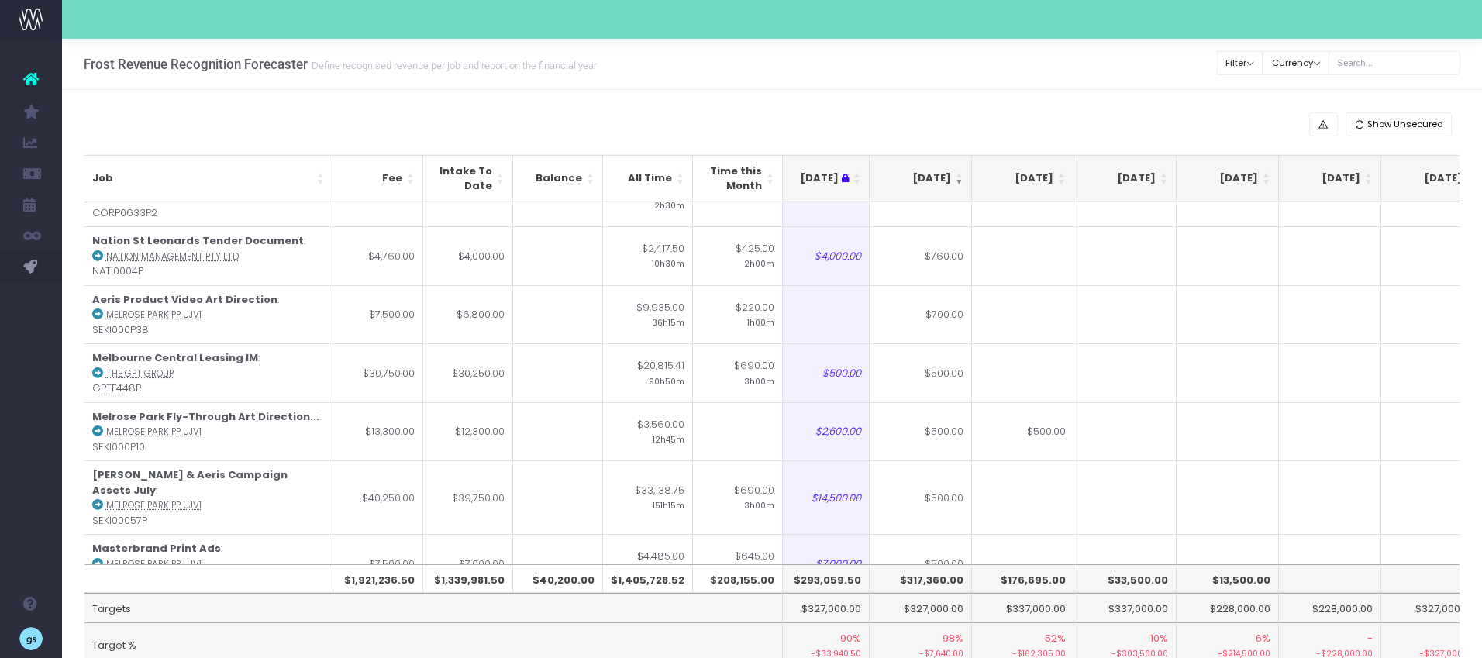
click at [63, 498] on div "Show Unsecured Job Fee Intake To Date Balance All Time Time this Month Jun 25 J…" at bounding box center [772, 410] width 1420 height 640
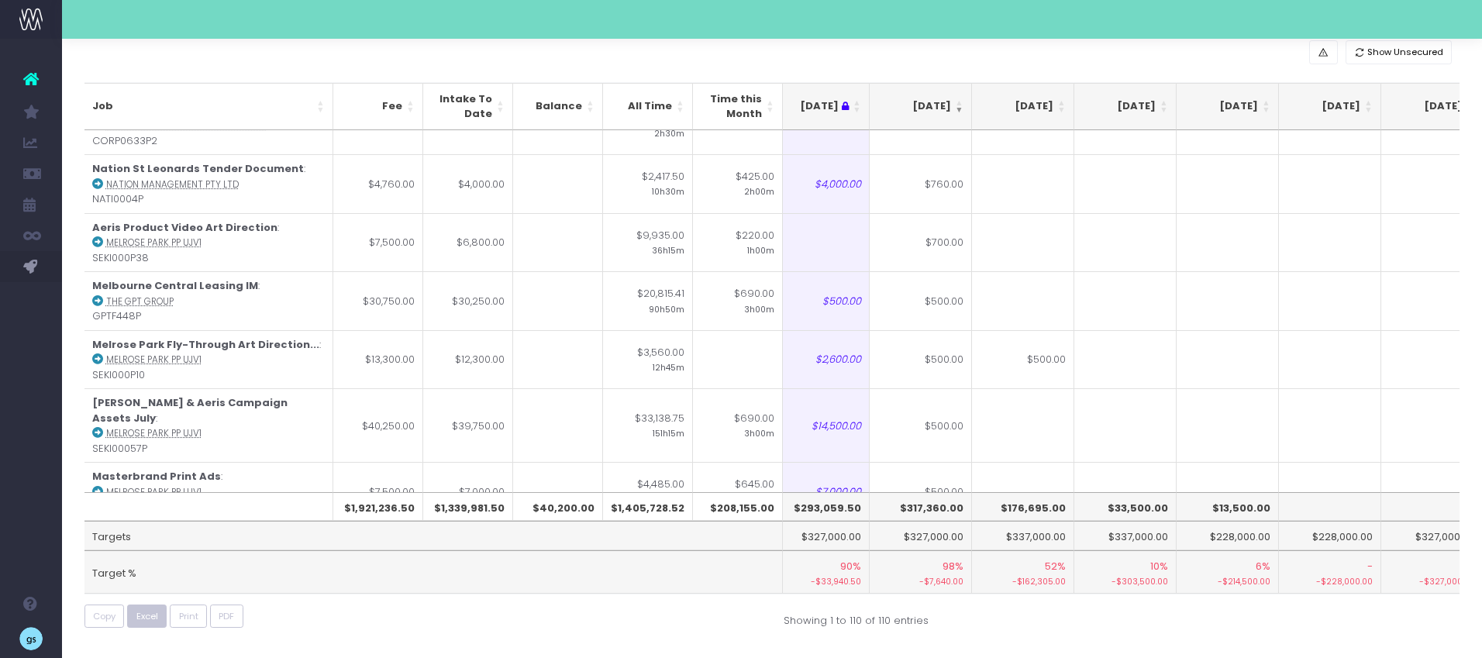
click at [148, 620] on span "Excel" at bounding box center [147, 616] width 22 height 13
